Goal: Task Accomplishment & Management: Use online tool/utility

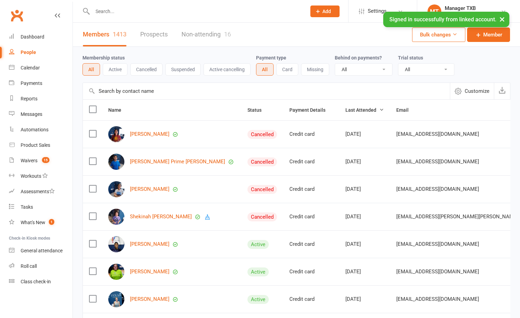
select select "100"
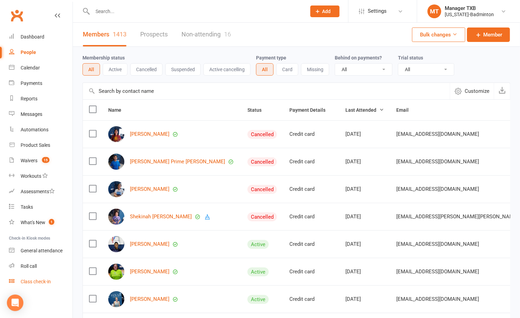
click at [42, 283] on div "Class check-in" at bounding box center [36, 282] width 30 height 6
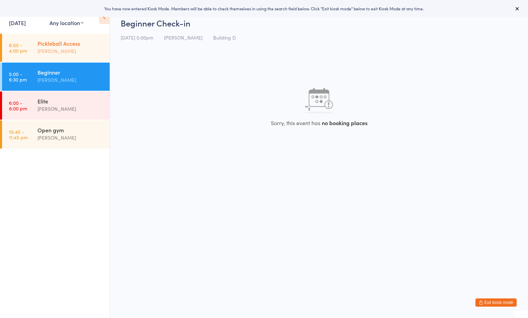
click at [72, 46] on div "Pickleball Access" at bounding box center [70, 44] width 66 height 8
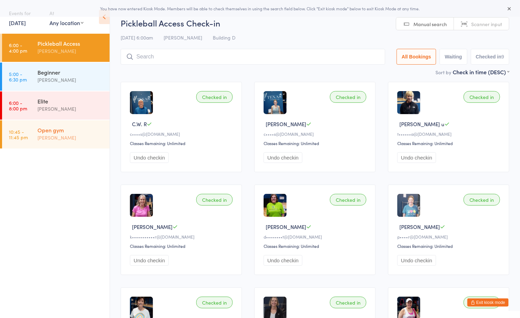
click at [65, 138] on div "[PERSON_NAME]" at bounding box center [70, 138] width 66 height 8
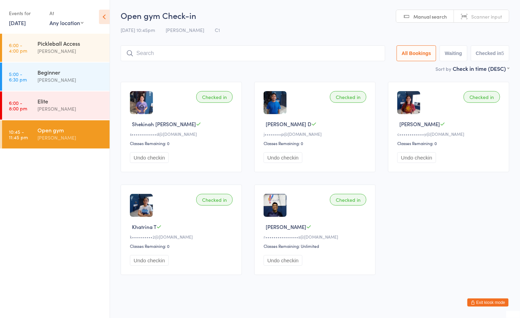
click at [91, 208] on ul "6:00 - 4:00 pm Pickleball Access [PERSON_NAME] 5:00 - 6:30 pm Beginner [PERSON_…" at bounding box center [55, 176] width 110 height 284
click at [435, 228] on div "Checked in Shekinah [PERSON_NAME] D s••••••••••••d@[DOMAIN_NAME] Classes Remain…" at bounding box center [315, 179] width 401 height 206
